Goal: Transaction & Acquisition: Purchase product/service

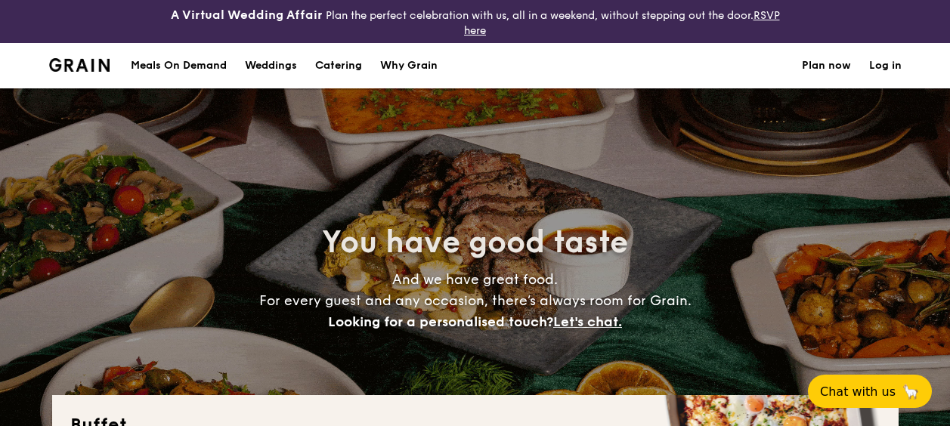
select select
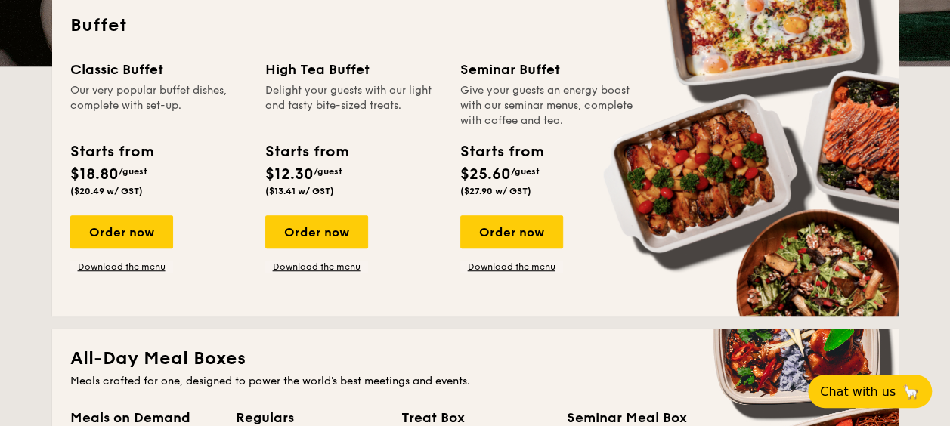
scroll to position [302, 0]
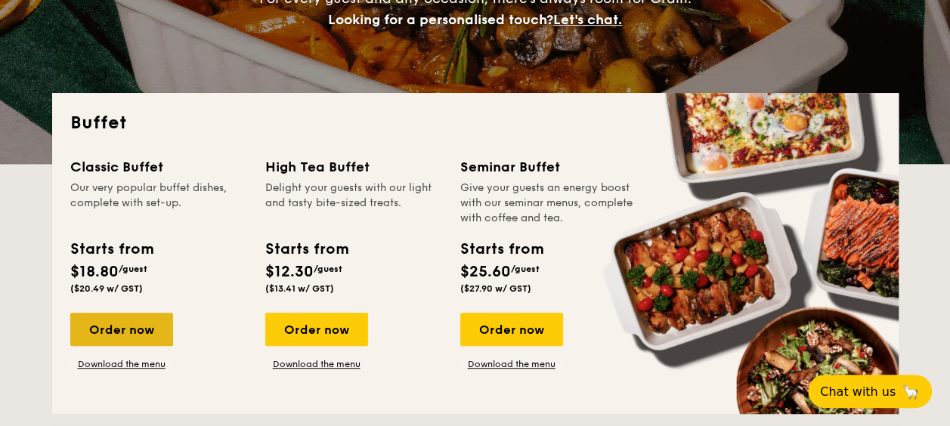
click at [144, 328] on div "Order now" at bounding box center [121, 329] width 103 height 33
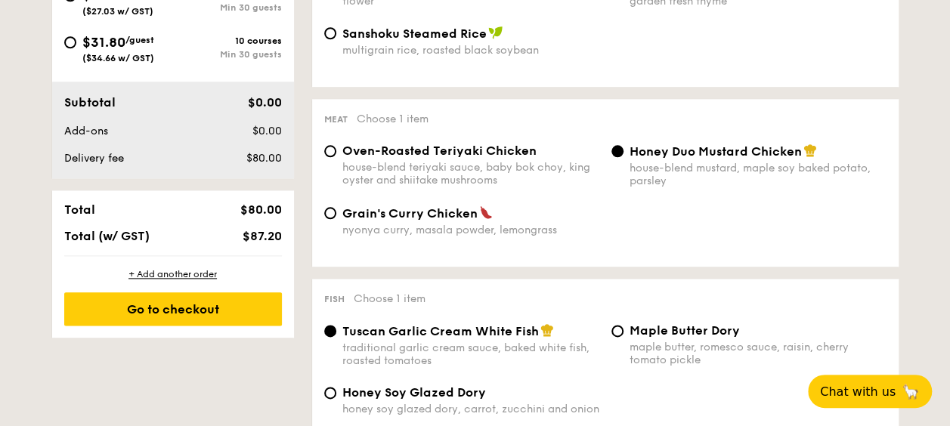
scroll to position [454, 0]
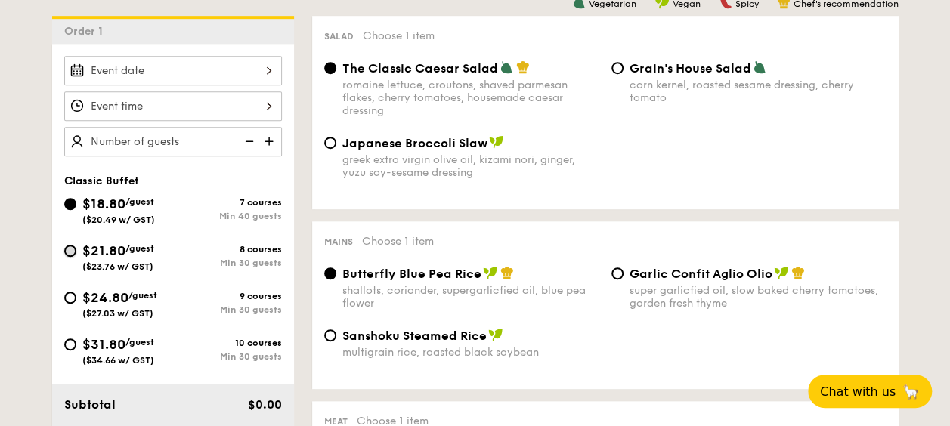
click at [68, 251] on input "$21.80 /guest ($23.76 w/ GST) 8 courses Min 30 guests" at bounding box center [70, 251] width 12 height 12
radio input "true"
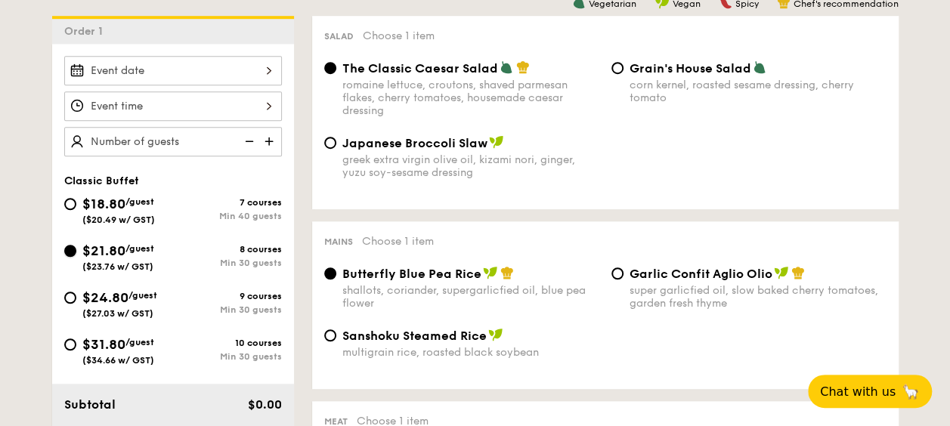
radio input "true"
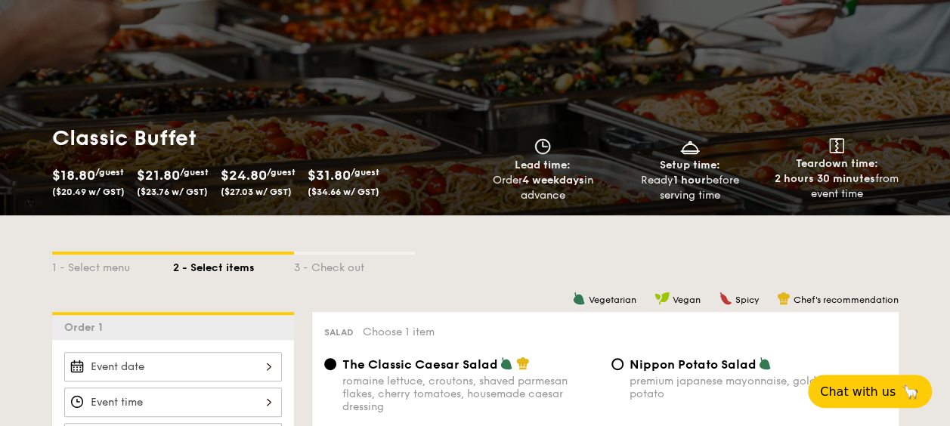
scroll to position [0, 0]
